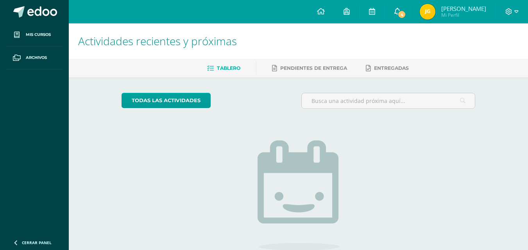
click at [400, 7] on span at bounding box center [397, 11] width 6 height 9
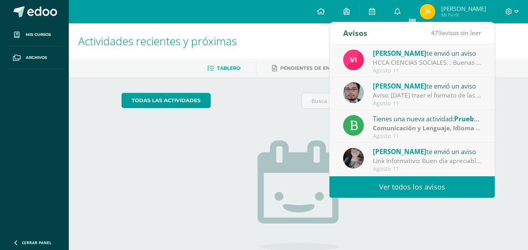
click at [449, 101] on div "Agosto 11" at bounding box center [426, 103] width 109 height 7
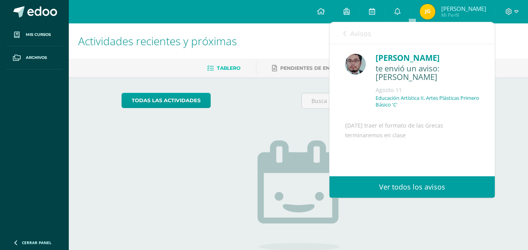
drag, startPoint x: 487, startPoint y: 95, endPoint x: 487, endPoint y: 102, distance: 7.1
click at [487, 102] on div "[PERSON_NAME] te envió un aviso: [PERSON_NAME] [DATE] Educación Artística II, A…" at bounding box center [411, 124] width 165 height 161
click at [338, 29] on div "Avisos 478 avisos sin leer Avisos" at bounding box center [411, 33] width 165 height 22
click at [340, 30] on div "Avisos 478 avisos sin leer Avisos" at bounding box center [411, 33] width 165 height 22
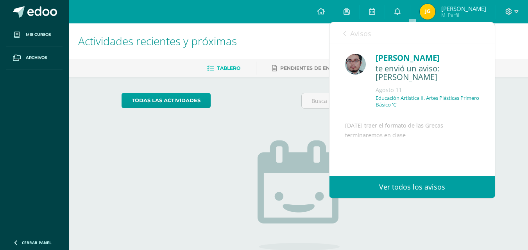
click at [340, 30] on div "Avisos 478 avisos sin leer Avisos" at bounding box center [411, 33] width 165 height 22
click at [341, 39] on div "Avisos 478 avisos sin leer Avisos" at bounding box center [411, 33] width 165 height 22
click at [344, 38] on link "Avisos" at bounding box center [357, 33] width 28 height 22
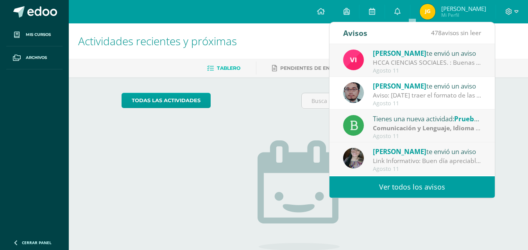
click at [386, 72] on div "Agosto 11" at bounding box center [426, 71] width 109 height 7
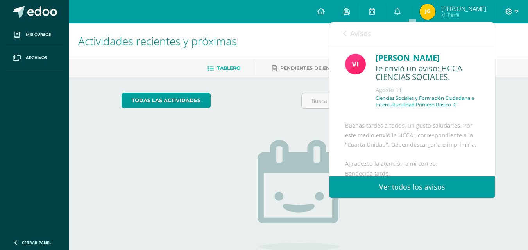
click at [339, 38] on div "Avisos 477 avisos sin leer Avisos" at bounding box center [411, 33] width 165 height 22
click at [341, 37] on div "Avisos 477 avisos sin leer Avisos" at bounding box center [411, 33] width 165 height 22
click at [342, 30] on div "Avisos 477 avisos sin leer Avisos" at bounding box center [411, 33] width 165 height 22
click at [345, 37] on icon at bounding box center [344, 33] width 3 height 6
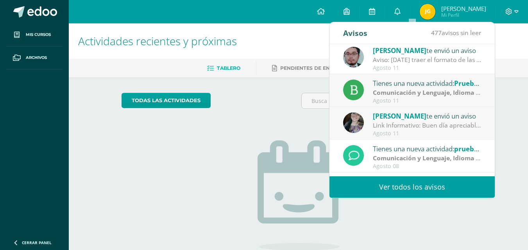
scroll to position [59, 0]
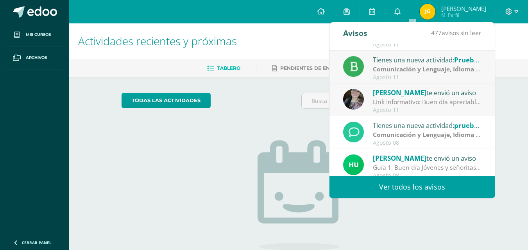
click at [483, 122] on div "Tienes una nueva actividad: prueba de logro Comunicación y Lenguaje, Idioma Ext…" at bounding box center [411, 132] width 165 height 33
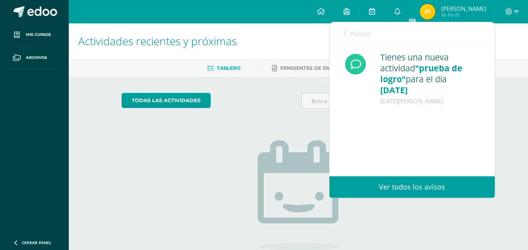
click at [341, 34] on div "Avisos 477 avisos sin leer Avisos" at bounding box center [411, 33] width 165 height 22
click at [344, 35] on icon at bounding box center [344, 33] width 3 height 6
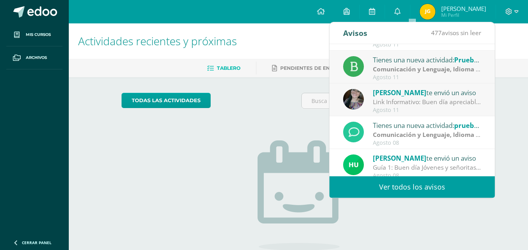
click at [368, 103] on div "[PERSON_NAME] te envió un aviso Link Informativo: Buen día apreciables estudian…" at bounding box center [412, 100] width 138 height 26
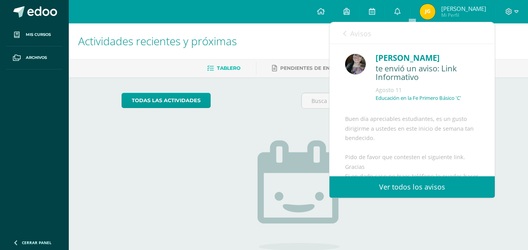
click at [368, 103] on div "[PERSON_NAME] te envió un aviso HCCA CIENCIAS SOCIALES. : Buenas tardes a todos…" at bounding box center [329, 110] width 330 height 132
click at [488, 100] on div "[PERSON_NAME] te envió un aviso: Link Informativo [DATE] Educación en la Fe Pri…" at bounding box center [411, 183] width 165 height 279
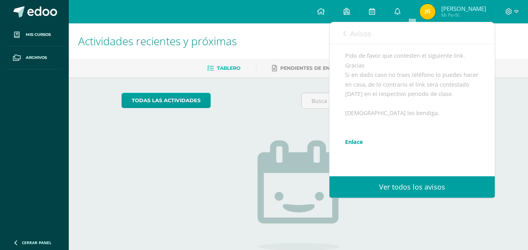
scroll to position [117, 0]
click at [361, 154] on div "Buen día apreciables estudiantes, es un gusto dirigirme a ustedes en este inici…" at bounding box center [412, 97] width 134 height 201
click at [358, 130] on link "Enlace" at bounding box center [354, 126] width 18 height 7
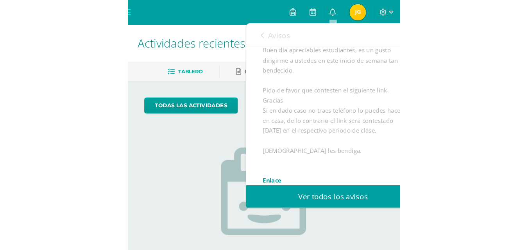
scroll to position [71, 0]
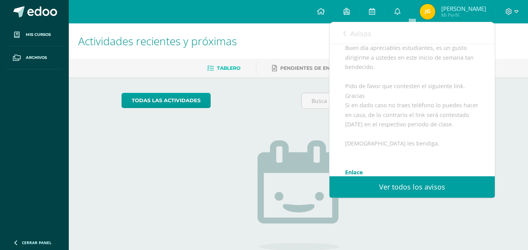
click at [351, 34] on span "Avisos" at bounding box center [360, 33] width 21 height 9
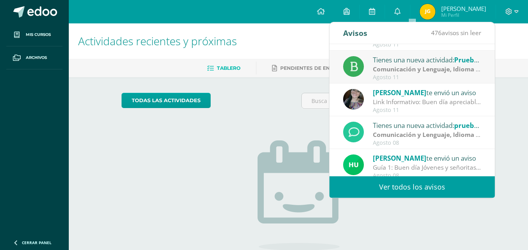
scroll to position [0, 0]
